Goal: Navigation & Orientation: Understand site structure

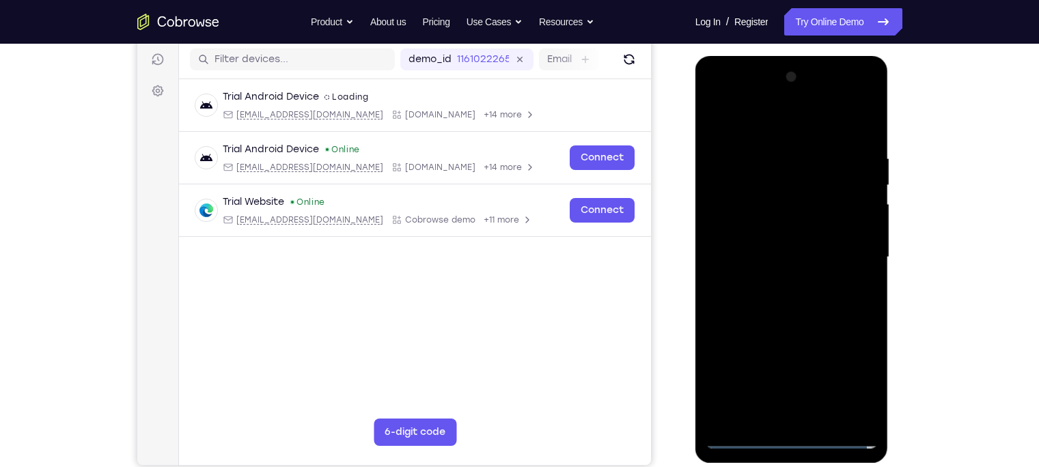
scroll to position [170, 0]
click at [790, 442] on div at bounding box center [792, 257] width 172 height 382
click at [851, 380] on div at bounding box center [792, 257] width 172 height 382
click at [740, 98] on div at bounding box center [792, 257] width 172 height 382
click at [845, 251] on div at bounding box center [792, 257] width 172 height 382
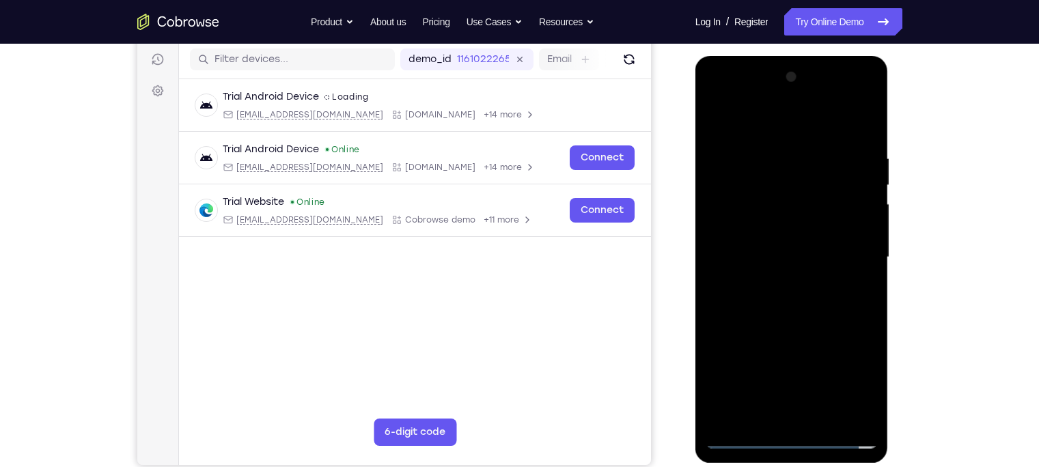
click at [775, 282] on div at bounding box center [792, 257] width 172 height 382
click at [773, 243] on div at bounding box center [792, 257] width 172 height 382
drag, startPoint x: 764, startPoint y: 230, endPoint x: 783, endPoint y: 225, distance: 20.5
click at [783, 225] on div at bounding box center [792, 257] width 172 height 382
click at [785, 254] on div at bounding box center [792, 257] width 172 height 382
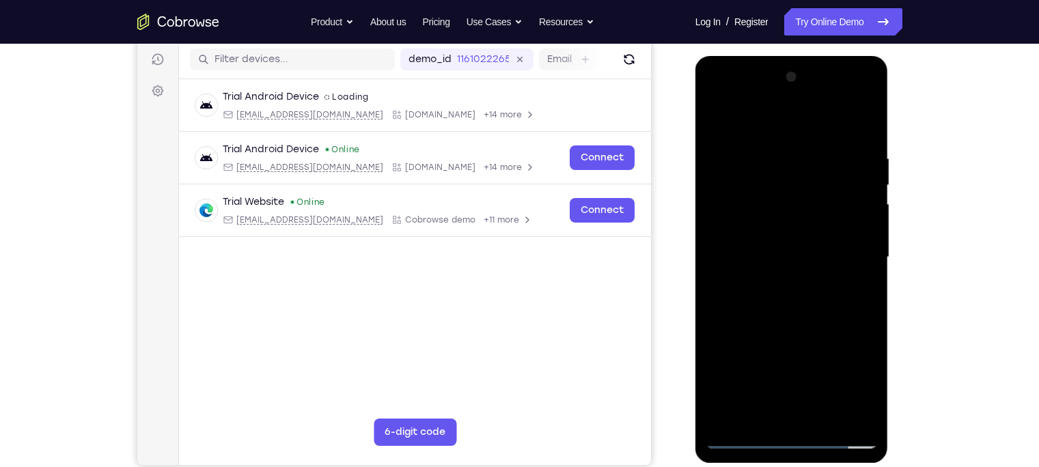
click at [785, 305] on div at bounding box center [792, 257] width 172 height 382
click at [785, 302] on div at bounding box center [792, 257] width 172 height 382
click at [801, 303] on div at bounding box center [792, 257] width 172 height 382
click at [799, 297] on div at bounding box center [792, 257] width 172 height 382
click at [868, 145] on div at bounding box center [792, 257] width 172 height 382
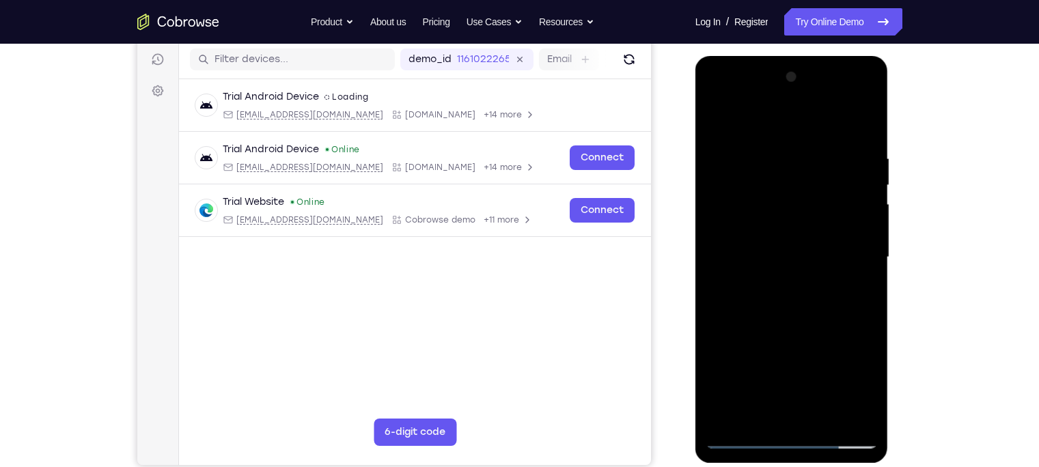
click at [867, 137] on div at bounding box center [792, 257] width 172 height 382
click at [868, 419] on div at bounding box center [792, 257] width 172 height 382
click at [821, 415] on div at bounding box center [792, 257] width 172 height 382
click at [813, 335] on div at bounding box center [792, 257] width 172 height 382
click at [794, 240] on div at bounding box center [792, 257] width 172 height 382
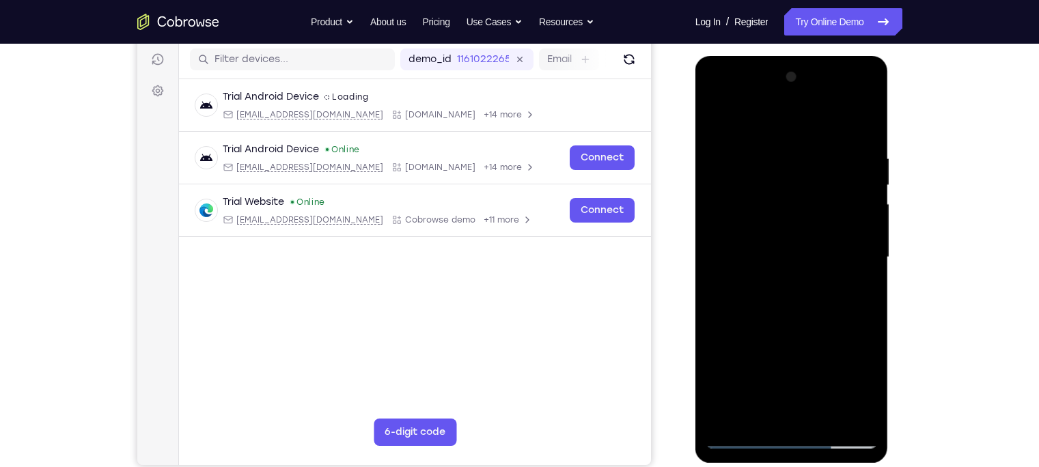
drag, startPoint x: 751, startPoint y: 232, endPoint x: 763, endPoint y: 324, distance: 93.7
click at [763, 324] on div at bounding box center [792, 257] width 172 height 382
click at [721, 119] on div at bounding box center [792, 257] width 172 height 382
click at [758, 417] on div at bounding box center [792, 257] width 172 height 382
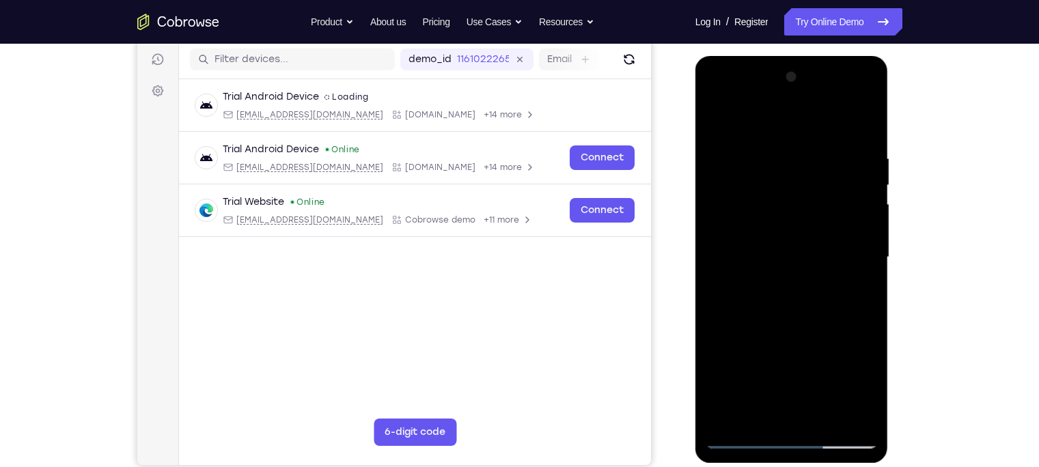
click at [816, 123] on div at bounding box center [792, 257] width 172 height 382
drag, startPoint x: 792, startPoint y: 256, endPoint x: 837, endPoint y: 122, distance: 141.0
click at [837, 122] on div at bounding box center [792, 257] width 172 height 382
click at [787, 253] on div at bounding box center [792, 257] width 172 height 382
click at [720, 117] on div at bounding box center [792, 257] width 172 height 382
